Goal: Task Accomplishment & Management: Complete application form

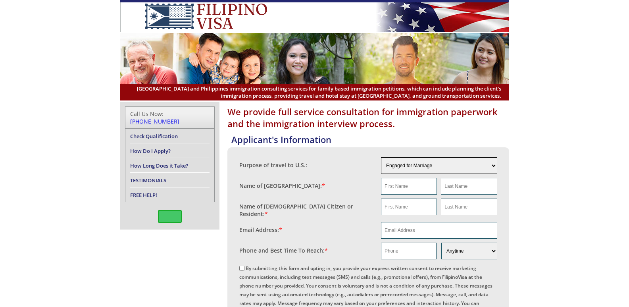
click at [417, 173] on select "Engaged for Marriage Already Married to U.S. Citizen / Resident For Short Term …" at bounding box center [439, 165] width 116 height 17
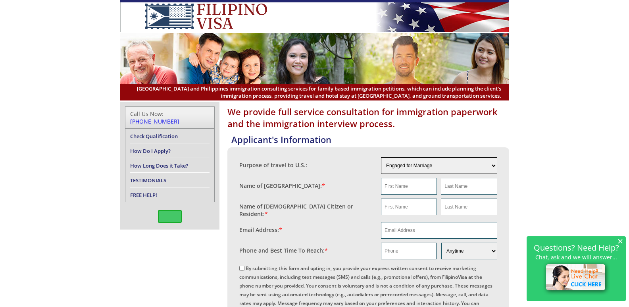
click at [480, 162] on select "Engaged for Marriage Already Married to U.S. Citizen / Resident For Short Term …" at bounding box center [439, 165] width 116 height 17
select select "5"
click at [381, 157] on select "Engaged for Marriage Already Married to U.S. Citizen / Resident For Short Term …" at bounding box center [439, 165] width 116 height 17
click at [429, 185] on input "text" at bounding box center [409, 186] width 56 height 17
type input "[PERSON_NAME]"
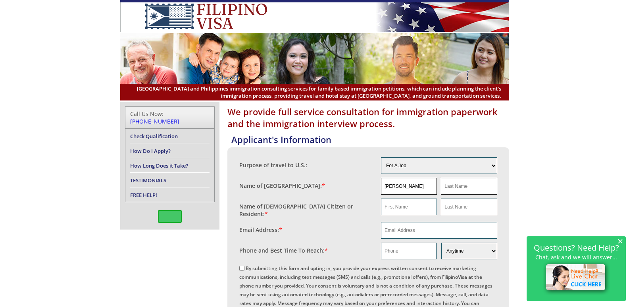
type input "Calvez"
type input "[PERSON_NAME]"
type input "Calvez"
type input "jcalvez.vss@gmail.com"
type input "09363937834"
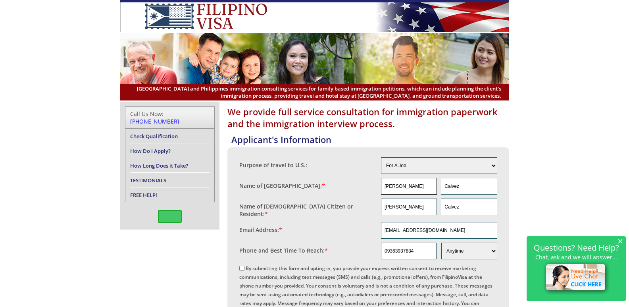
click at [421, 189] on input "[PERSON_NAME]" at bounding box center [409, 186] width 56 height 17
click at [347, 222] on div "Email Address: *" at bounding box center [310, 228] width 142 height 12
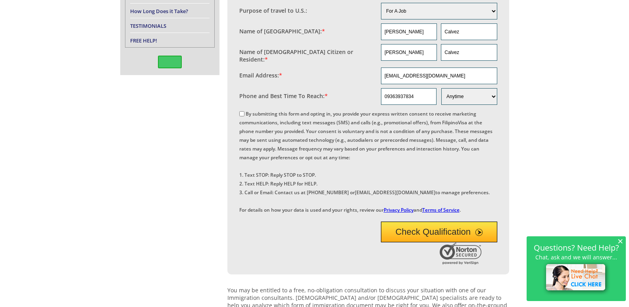
scroll to position [159, 0]
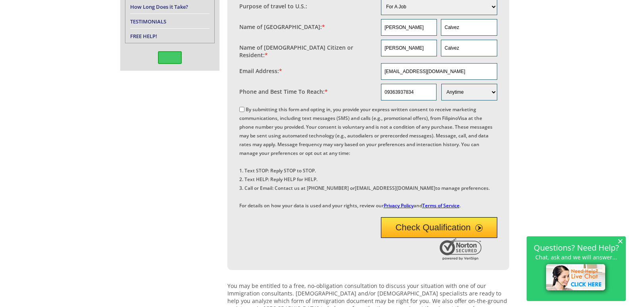
click at [247, 108] on label "By submitting this form and opting in, you provide your express written consent…" at bounding box center [365, 157] width 253 height 103
click at [245, 108] on input "By submitting this form and opting in, you provide your express written consent…" at bounding box center [241, 109] width 5 height 5
checkbox input "true"
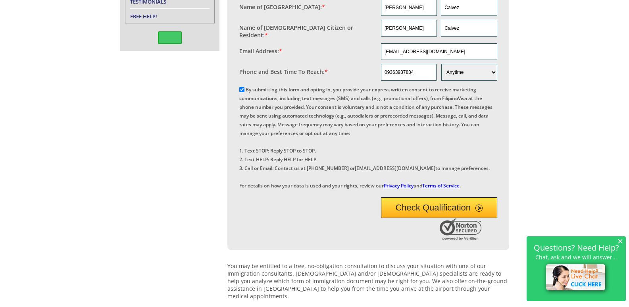
scroll to position [218, 0]
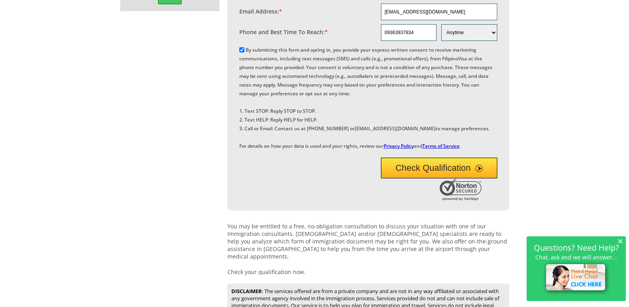
click at [435, 178] on button "Check Qualification" at bounding box center [439, 168] width 116 height 21
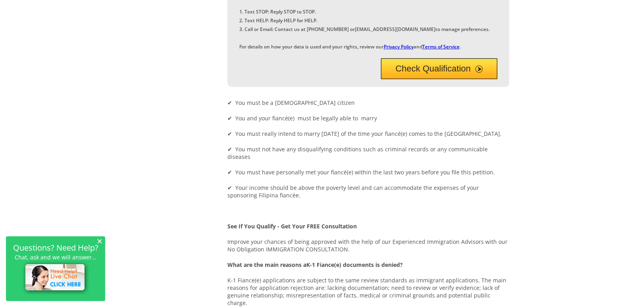
scroll to position [318, 0]
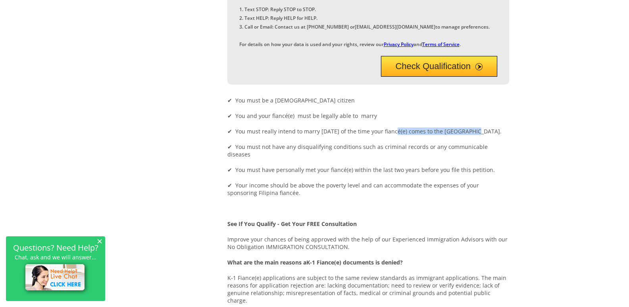
drag, startPoint x: 393, startPoint y: 155, endPoint x: 472, endPoint y: 154, distance: 79.4
click at [472, 135] on p "✔ You must really intend to marry within 90 days of the time your fiancé(e) com…" at bounding box center [368, 131] width 282 height 8
click at [475, 166] on div "Applicant's Information Purpose of travel to U.S.: Engaged for Marriage Already…" at bounding box center [368, 202] width 282 height 779
drag, startPoint x: 353, startPoint y: 170, endPoint x: 428, endPoint y: 171, distance: 75.4
click at [428, 158] on p "✔ You must not have any disqualifying conditions such as criminal records or an…" at bounding box center [368, 150] width 282 height 15
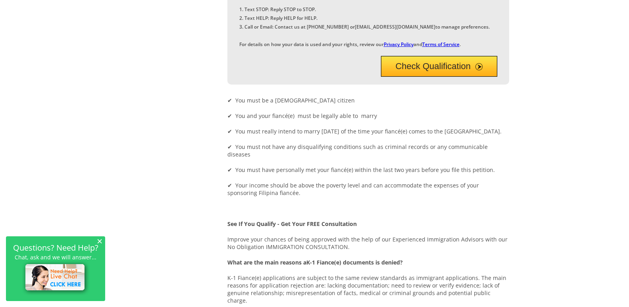
click at [310, 165] on div "Applicant's Information Purpose of travel to U.S.: Engaged for Marriage Already…" at bounding box center [368, 202] width 282 height 779
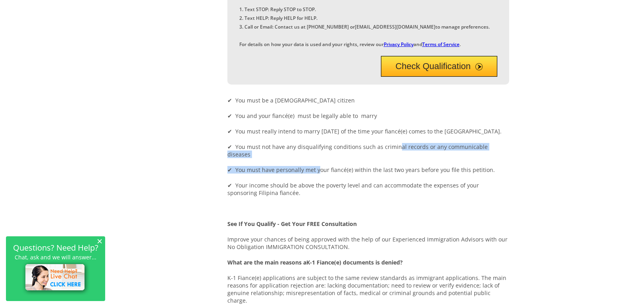
drag, startPoint x: 333, startPoint y: 178, endPoint x: 395, endPoint y: 175, distance: 61.2
click at [394, 175] on div "Applicant's Information Purpose of travel to U.S.: Engaged for Marriage Already…" at bounding box center [368, 202] width 282 height 779
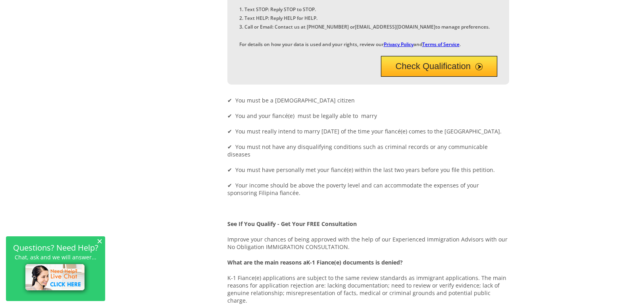
click at [316, 196] on p "✔ Your income should be above the poverty level and can accommodate the expense…" at bounding box center [368, 188] width 282 height 15
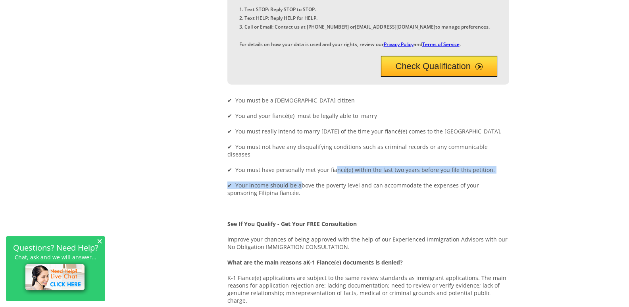
drag, startPoint x: 297, startPoint y: 195, endPoint x: 333, endPoint y: 190, distance: 36.4
click at [333, 190] on div "Applicant's Information Purpose of travel to U.S.: Engaged for Marriage Already…" at bounding box center [368, 202] width 282 height 779
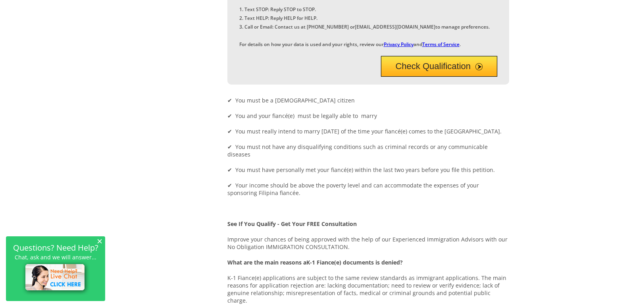
drag, startPoint x: 288, startPoint y: 186, endPoint x: 299, endPoint y: 188, distance: 11.6
click at [288, 173] on p "✔ You must have personally met your fiancé(e) within the last two years before …" at bounding box center [368, 170] width 282 height 8
drag, startPoint x: 308, startPoint y: 188, endPoint x: 487, endPoint y: 189, distance: 179.0
click at [487, 173] on p "✔ You must have personally met your fiancé(e) within the last two years before …" at bounding box center [368, 170] width 282 height 8
click at [363, 196] on p "✔ Your income should be above the poverty level and can accommodate the expense…" at bounding box center [368, 188] width 282 height 15
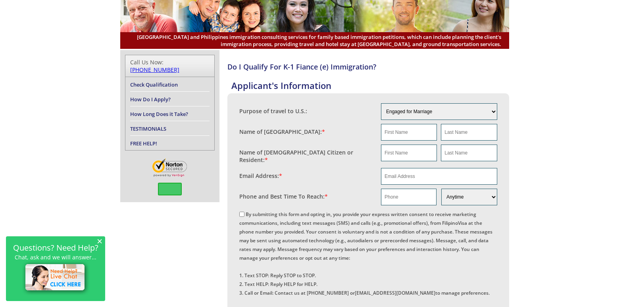
scroll to position [40, 0]
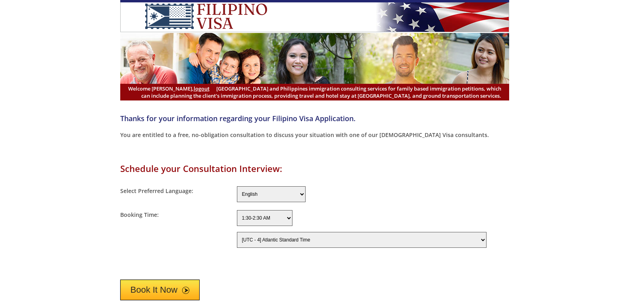
select select "240"
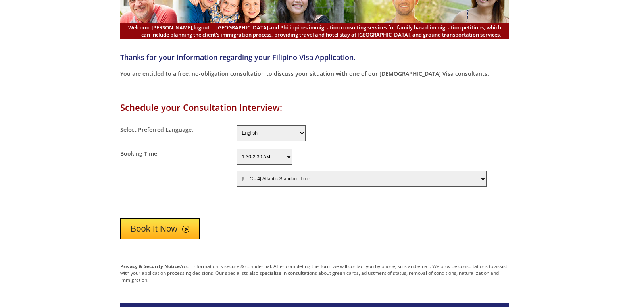
scroll to position [79, 0]
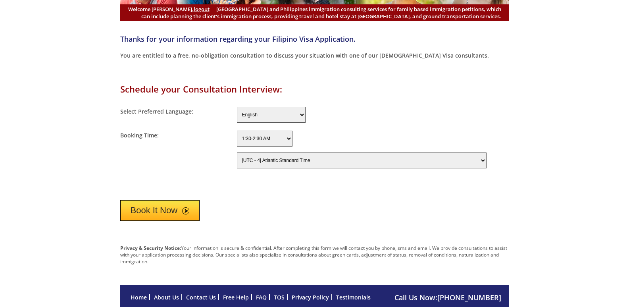
click at [307, 160] on select "[UTC - 12] [PERSON_NAME][GEOGRAPHIC_DATA] Time [UTC - 11] Niue Time, [GEOGRAPHI…" at bounding box center [362, 160] width 250 height 16
click at [186, 203] on button "Book It Now" at bounding box center [160, 210] width 80 height 21
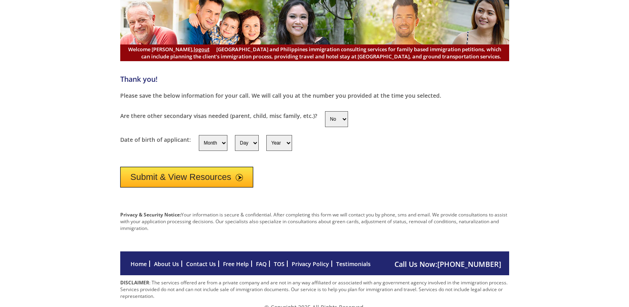
scroll to position [40, 0]
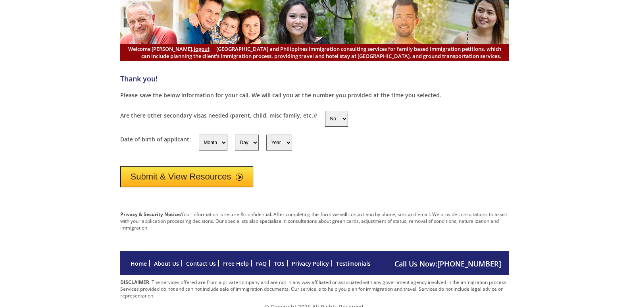
click at [214, 142] on select "Month 1 2 3 4 5 6 7 8 9 10 11 12" at bounding box center [213, 143] width 29 height 16
select select "11"
click at [199, 135] on select "Month 1 2 3 4 5 6 7 8 9 10 11 12" at bounding box center [213, 143] width 29 height 16
click at [244, 144] on select "Day 1 2 3 4 5 6 7 8 9 10 11 12 13 14 15 16 17 18 19 20 21 22 23 24 25 26 27 28 …" at bounding box center [247, 143] width 24 height 16
select select "8"
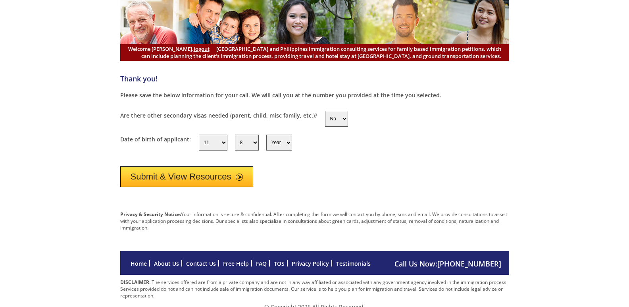
click at [235, 135] on select "Day 1 2 3 4 5 6 7 8 9 10 11 12 13 14 15 16 17 18 19 20 21 22 23 24 25 26 27 28 …" at bounding box center [247, 143] width 24 height 16
click at [283, 140] on select "Year 1950 1951 1952 1953 1954 1955 1956 1957 1958 1959 1960 1961 1962 1963 1964…" at bounding box center [279, 143] width 26 height 16
select select "1996"
click at [266, 135] on select "Year 1950 1951 1952 1953 1954 1955 1956 1957 1958 1959 1960 1961 1962 1963 1964…" at bounding box center [279, 143] width 26 height 16
click at [230, 173] on button "Submit & View Resources" at bounding box center [186, 176] width 133 height 21
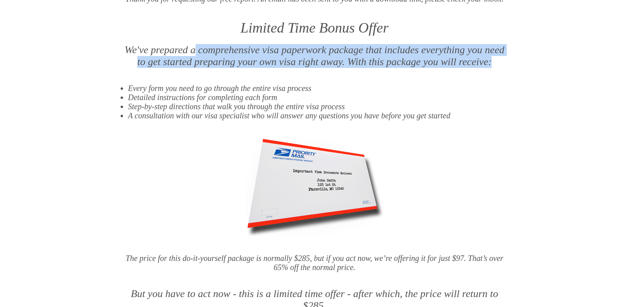
drag, startPoint x: 194, startPoint y: 48, endPoint x: 491, endPoint y: 63, distance: 297.7
click at [491, 63] on p "We've prepared a comprehensive visa paperwork package that includes everything …" at bounding box center [314, 56] width 389 height 24
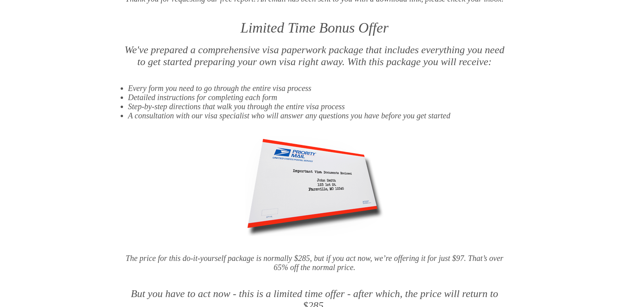
click at [294, 106] on li "Step-by-step directions that walk you through the entire visa process" at bounding box center [318, 106] width 381 height 9
drag, startPoint x: 245, startPoint y: 89, endPoint x: 283, endPoint y: 89, distance: 38.1
click at [283, 89] on li "Every form you need to go through the entire visa process" at bounding box center [318, 88] width 381 height 9
click at [251, 99] on li "Detailed instructions for completing each form" at bounding box center [318, 97] width 381 height 9
drag, startPoint x: 194, startPoint y: 102, endPoint x: 206, endPoint y: 103, distance: 11.6
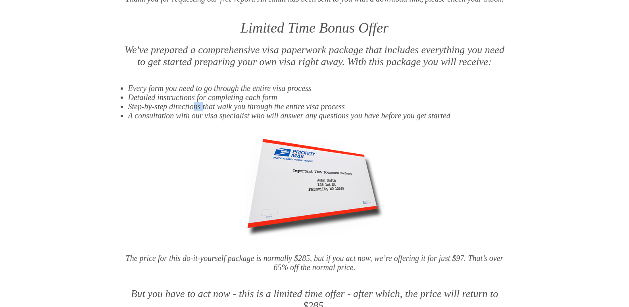
click at [206, 103] on li "Step-by-step directions that walk you through the entire visa process" at bounding box center [318, 106] width 381 height 9
click at [186, 117] on li "A consultation with our visa specialist who will answer any questions you have …" at bounding box center [318, 115] width 381 height 9
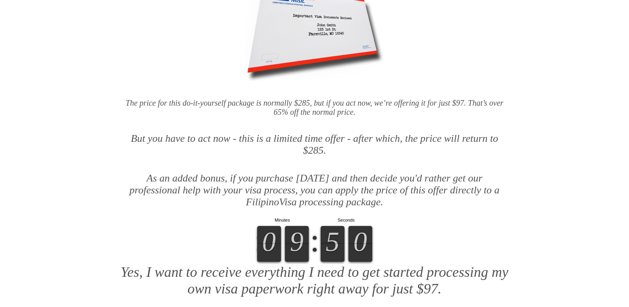
scroll to position [278, 0]
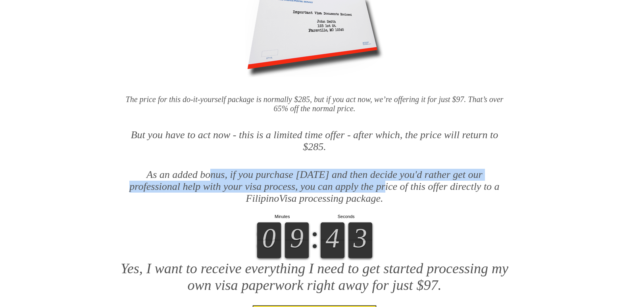
drag, startPoint x: 187, startPoint y: 175, endPoint x: 336, endPoint y: 181, distance: 149.0
click at [336, 181] on p "As an added bonus, if you purchase [DATE] and then decide you'd rather get our …" at bounding box center [314, 187] width 389 height 36
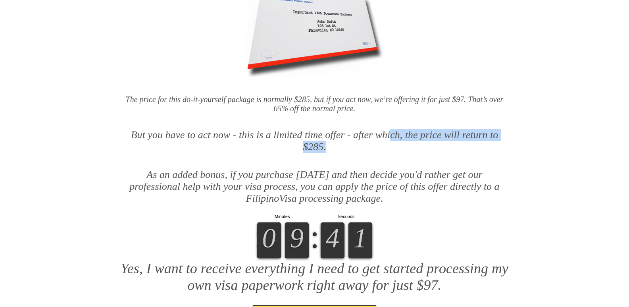
drag, startPoint x: 389, startPoint y: 134, endPoint x: 451, endPoint y: 168, distance: 70.2
click at [507, 150] on p "But you have to act now - this is a limited time offer - after which, the price…" at bounding box center [314, 141] width 389 height 24
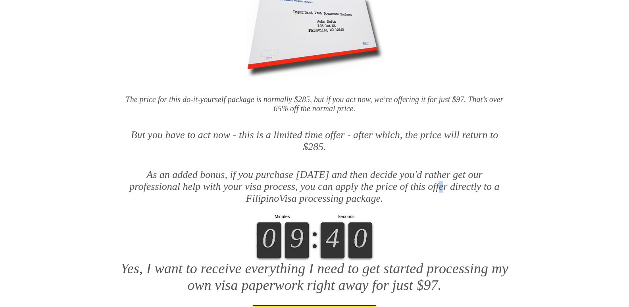
drag, startPoint x: 391, startPoint y: 187, endPoint x: 385, endPoint y: 188, distance: 6.4
click at [389, 188] on p "As an added bonus, if you purchase [DATE] and then decide you'd rather get our …" at bounding box center [314, 187] width 389 height 36
click at [284, 176] on p "As an added bonus, if you purchase [DATE] and then decide you'd rather get our …" at bounding box center [314, 187] width 389 height 36
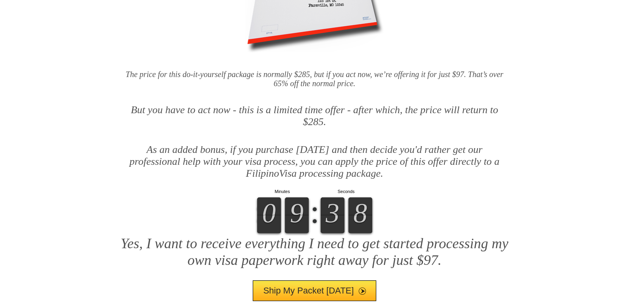
scroll to position [317, 0]
